Goal: Check status: Check status

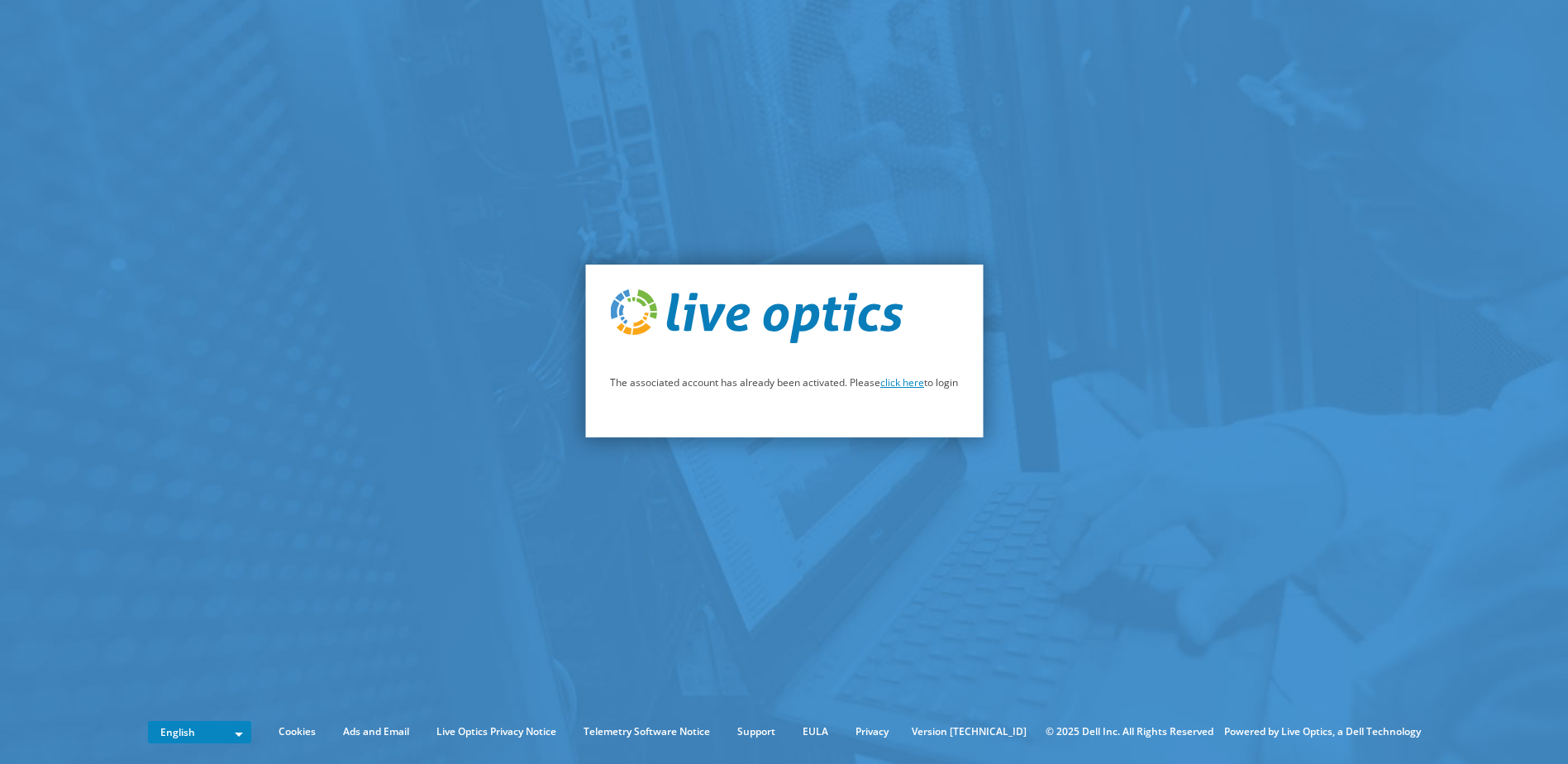
click at [909, 387] on link "click here" at bounding box center [902, 382] width 44 height 14
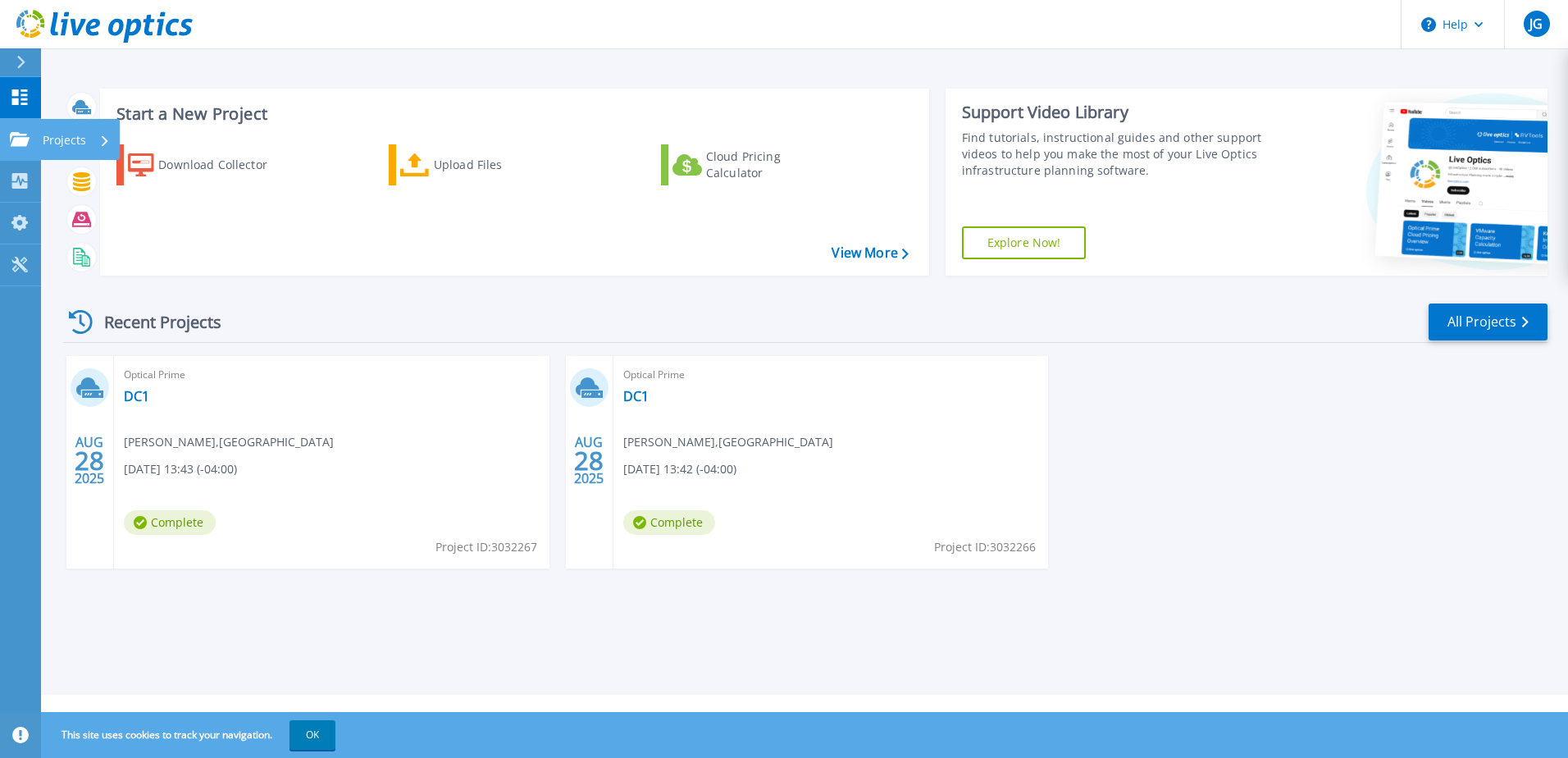
click at [68, 135] on p "Projects" at bounding box center [64, 140] width 44 height 43
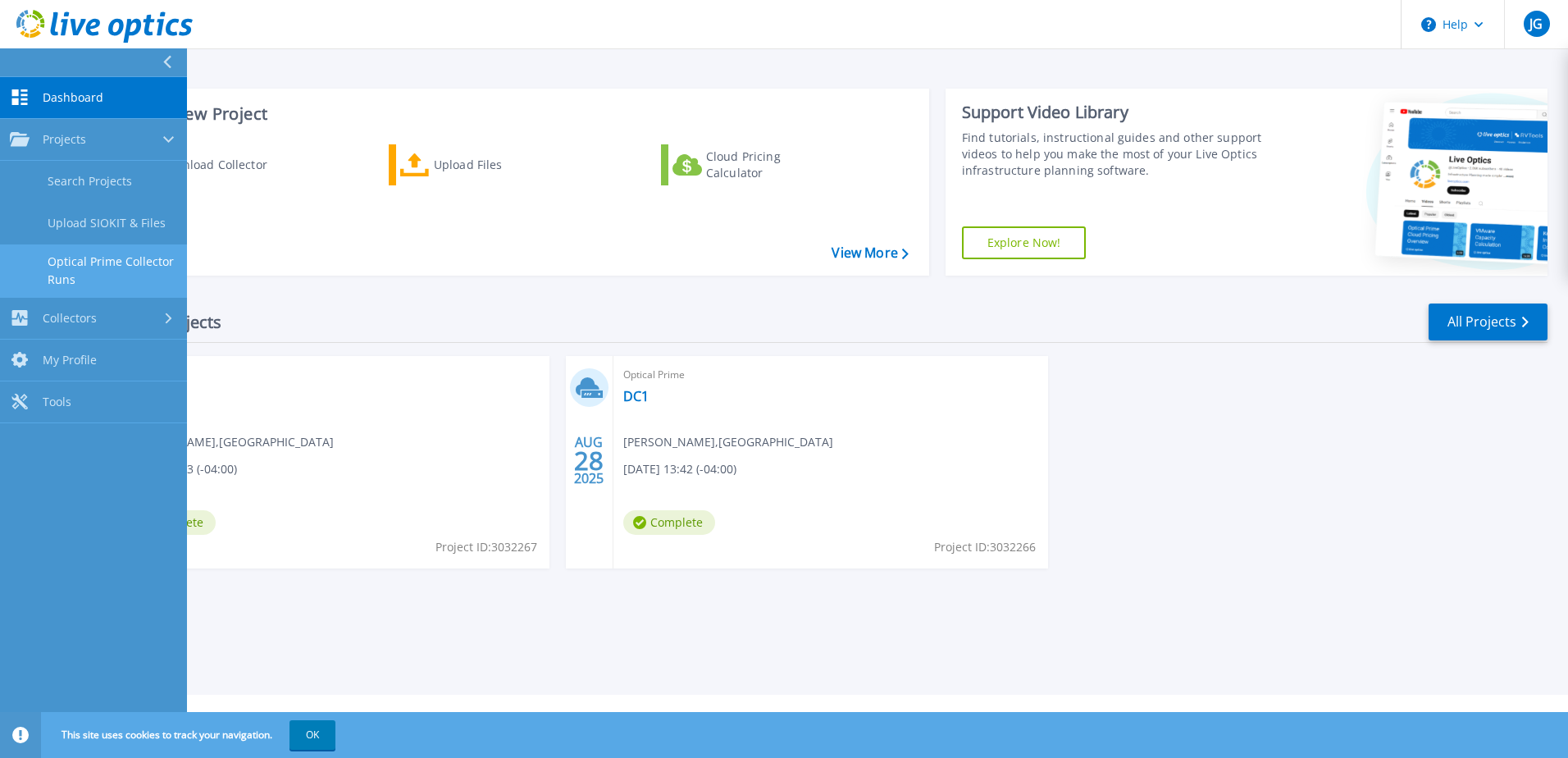
click at [92, 263] on link "Optical Prime Collector Runs" at bounding box center [93, 270] width 187 height 53
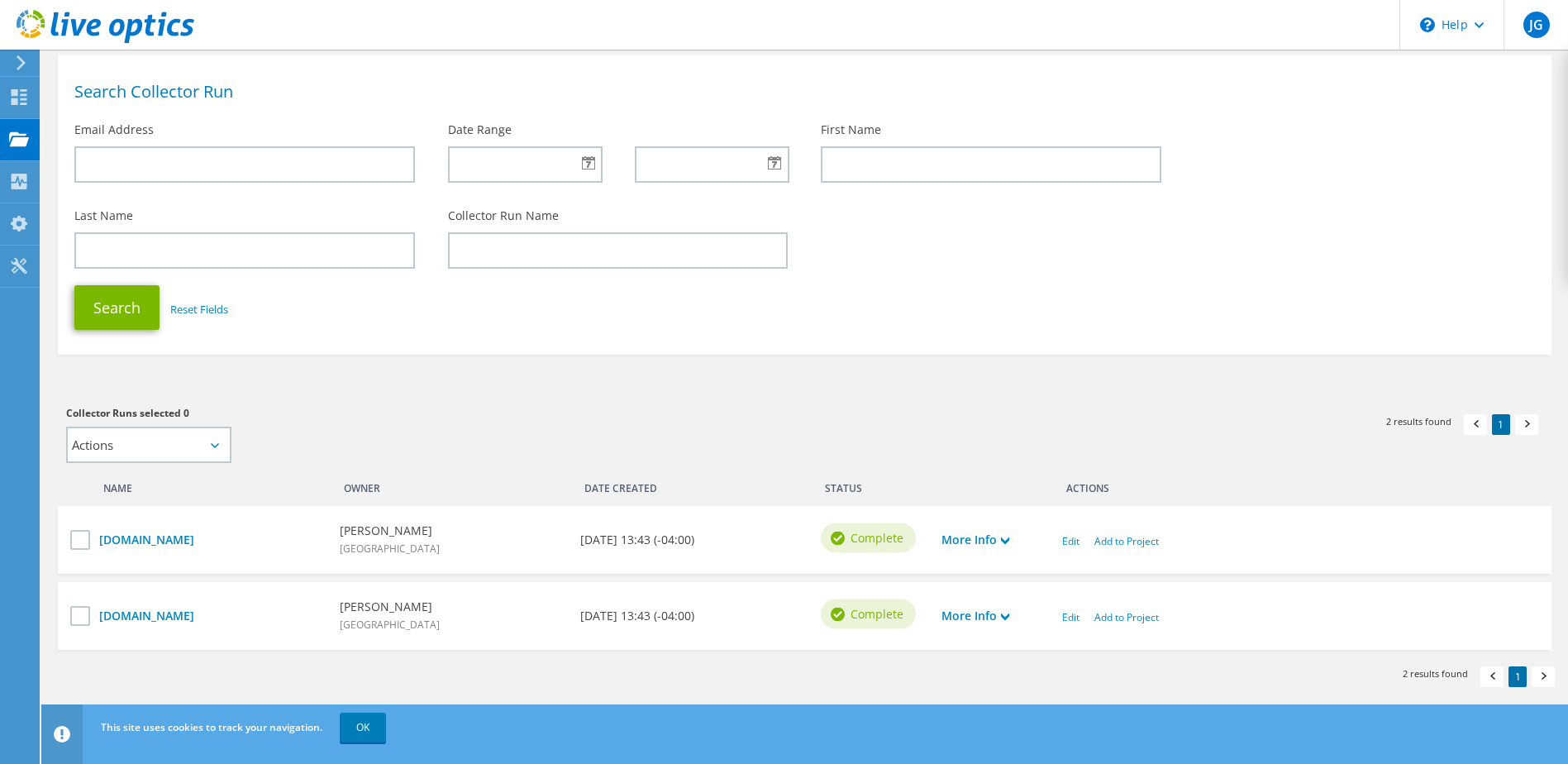
scroll to position [84, 0]
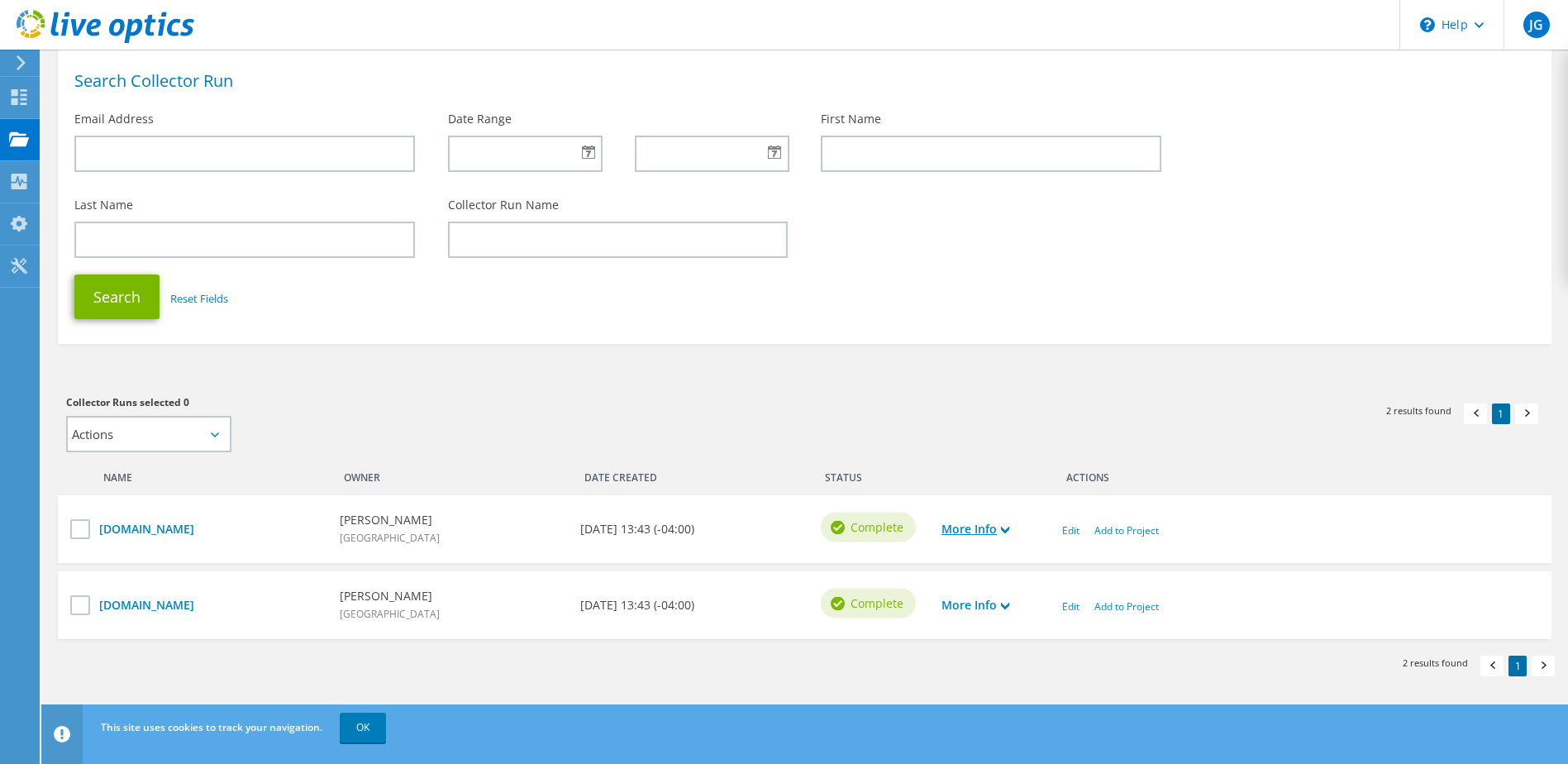
click at [1006, 530] on use at bounding box center [1005, 530] width 8 height 7
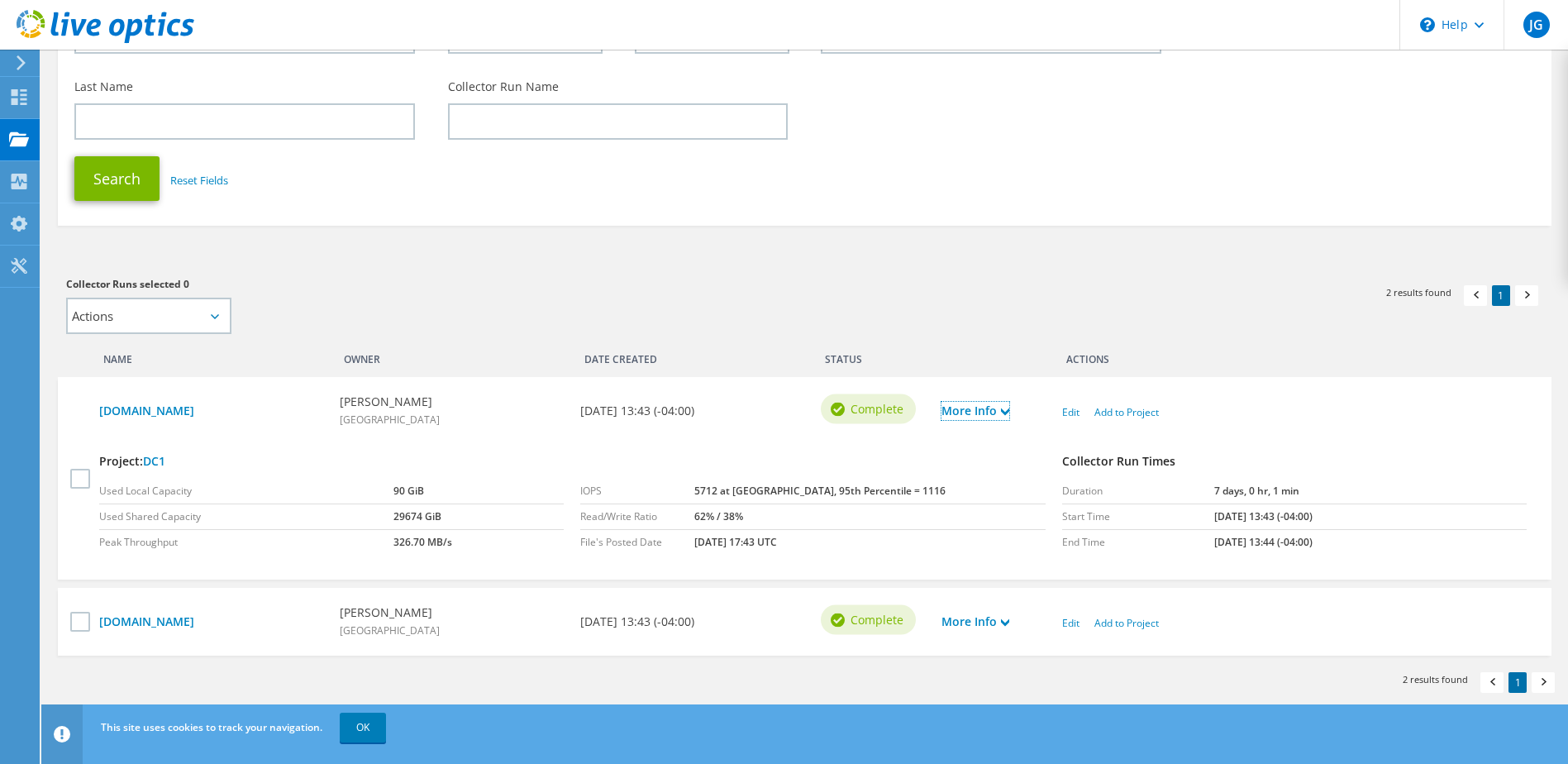
scroll to position [219, 0]
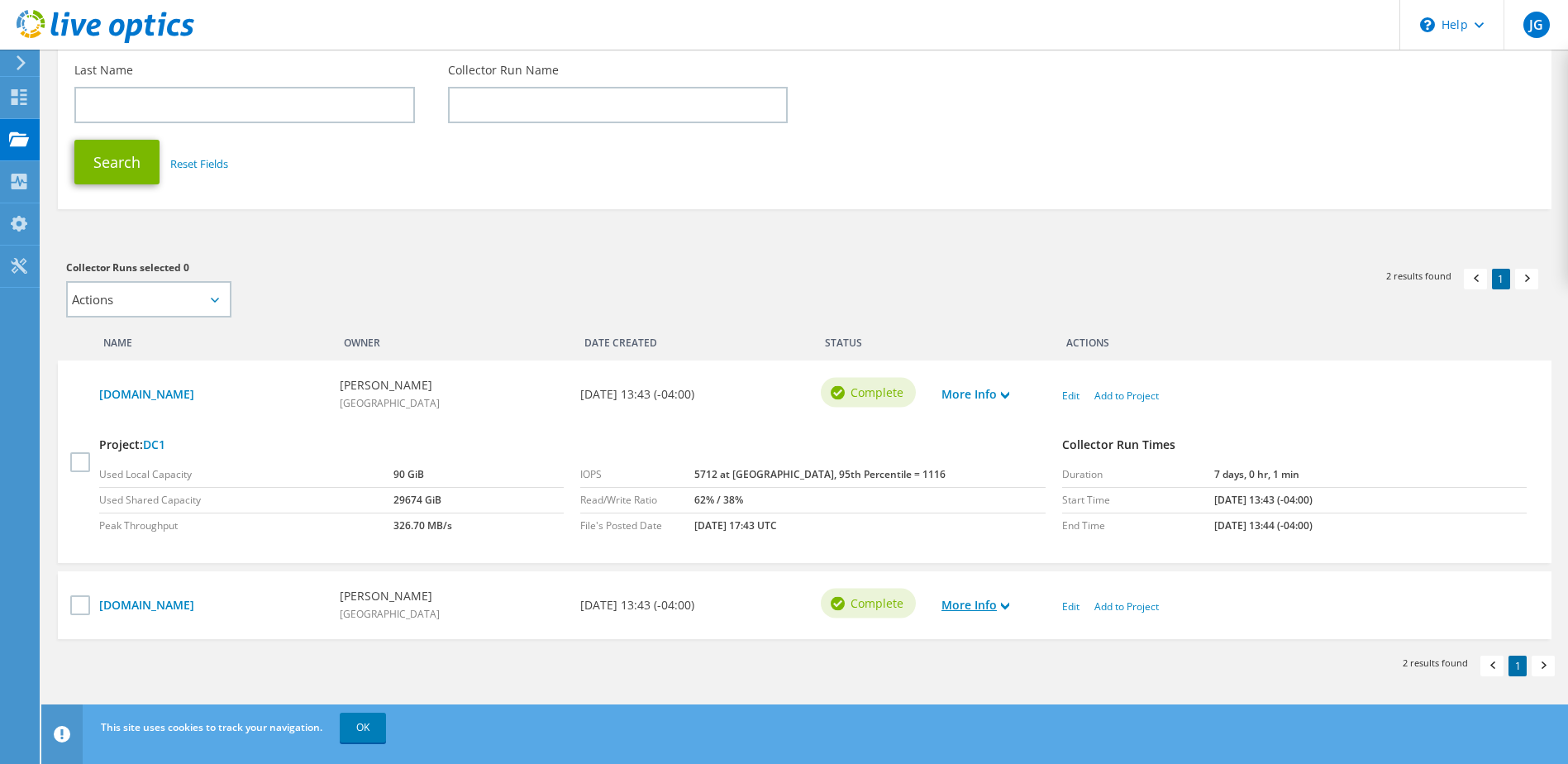
click at [1009, 604] on use at bounding box center [1005, 605] width 8 height 7
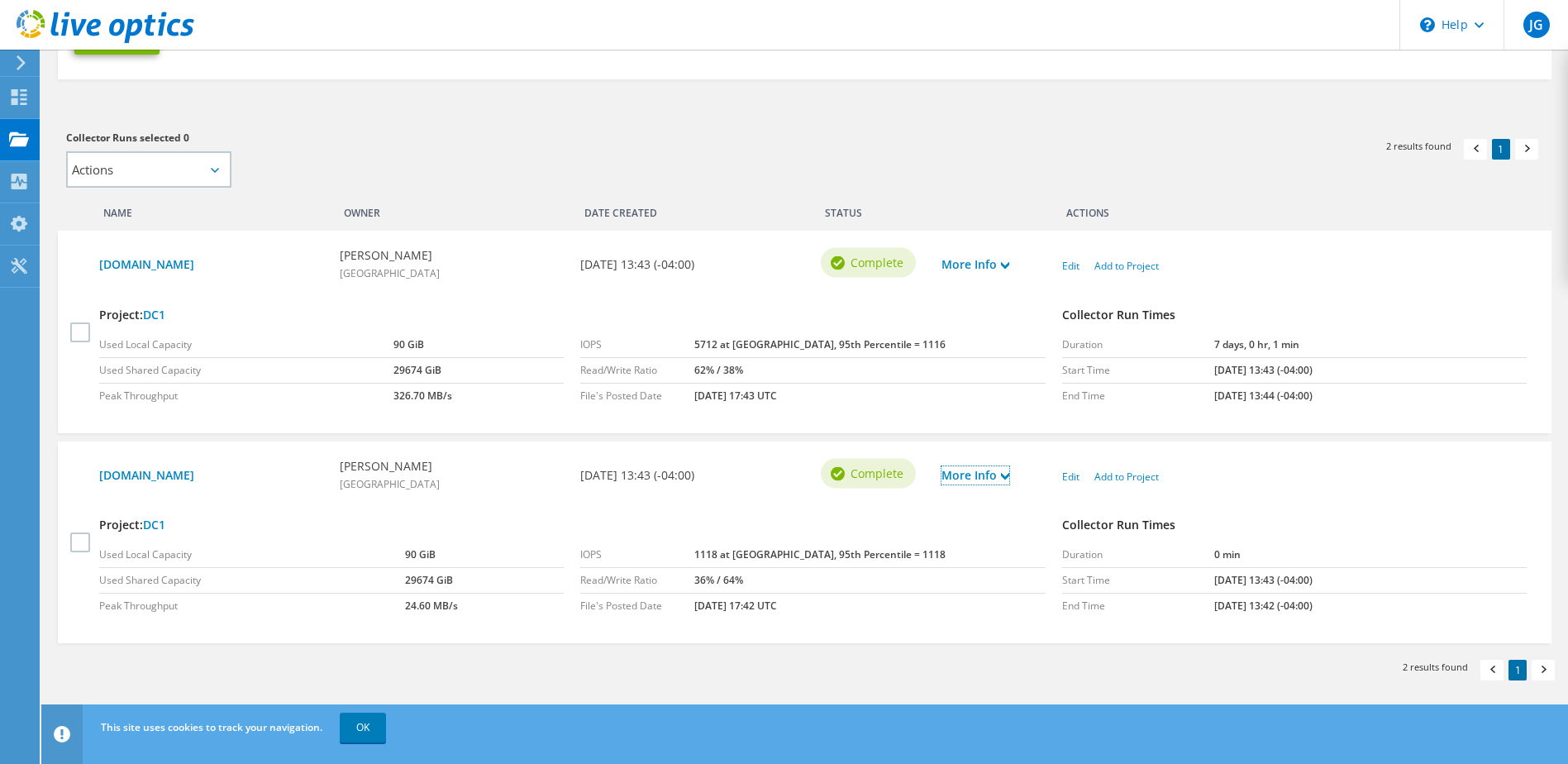
scroll to position [353, 0]
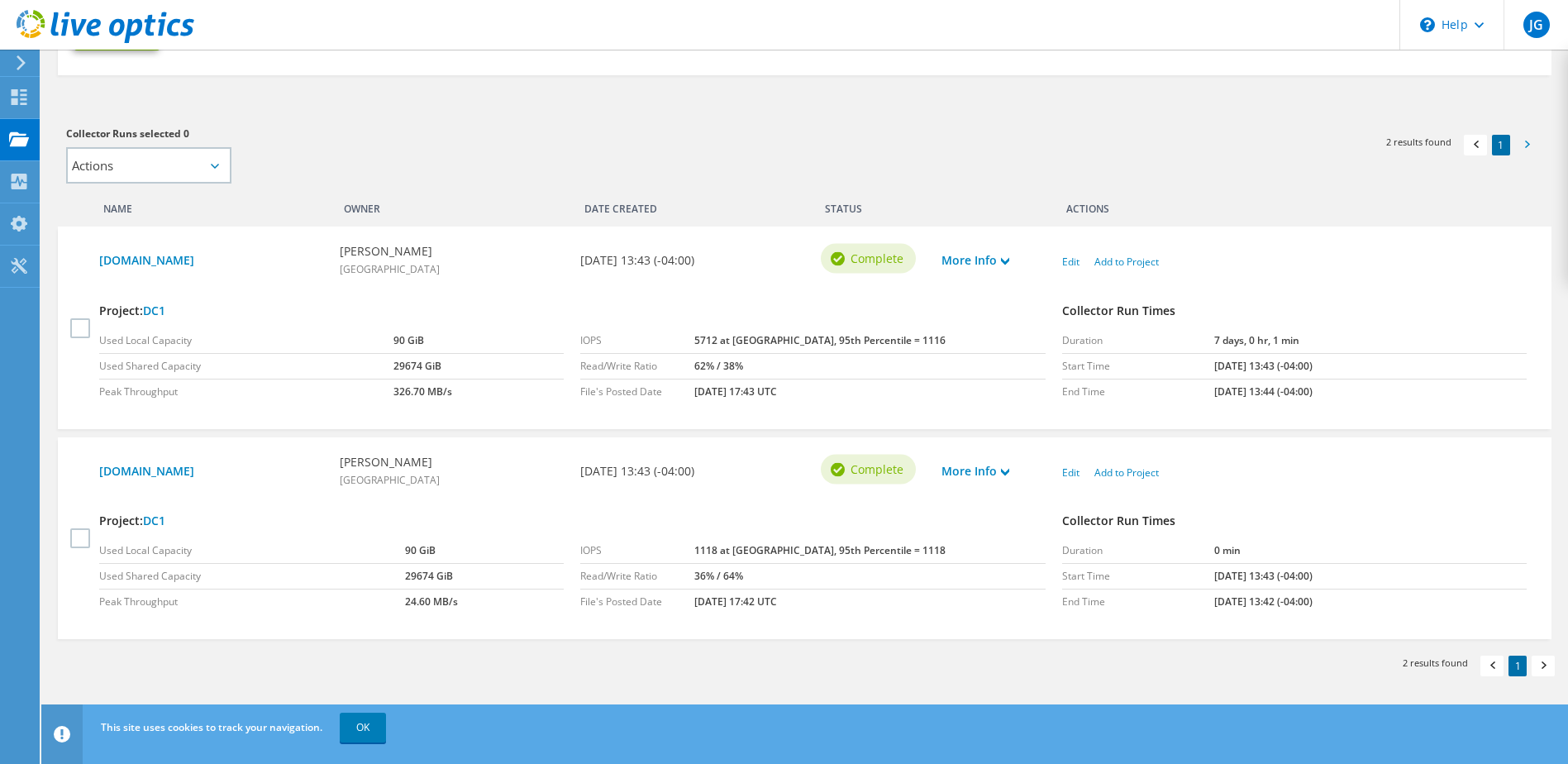
click at [1534, 146] on span at bounding box center [1527, 146] width 17 height 18
click at [1527, 148] on span at bounding box center [1527, 146] width 17 height 18
